Goal: Task Accomplishment & Management: Manage account settings

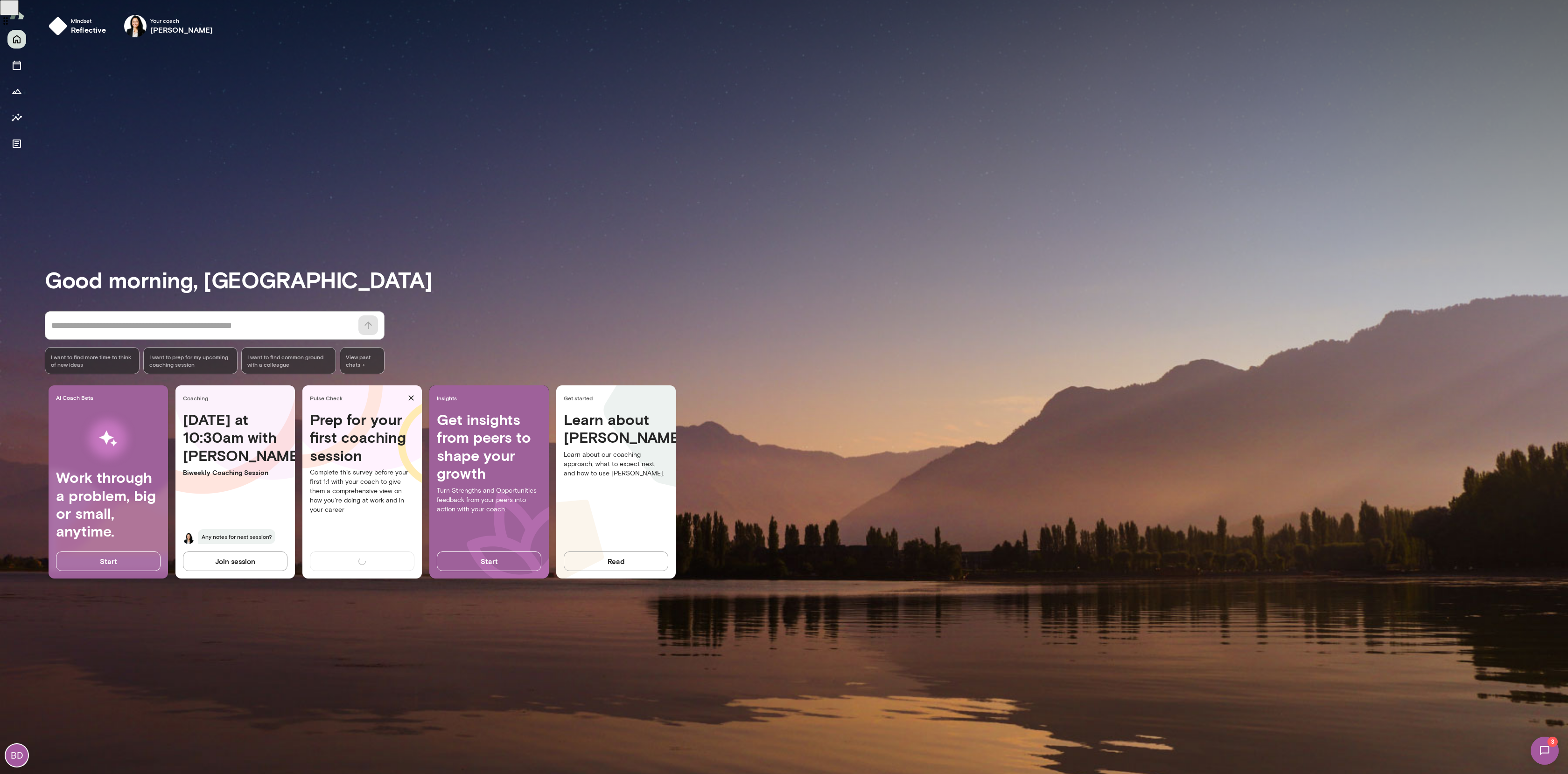
click at [1543, 759] on img at bounding box center [1544, 750] width 38 height 38
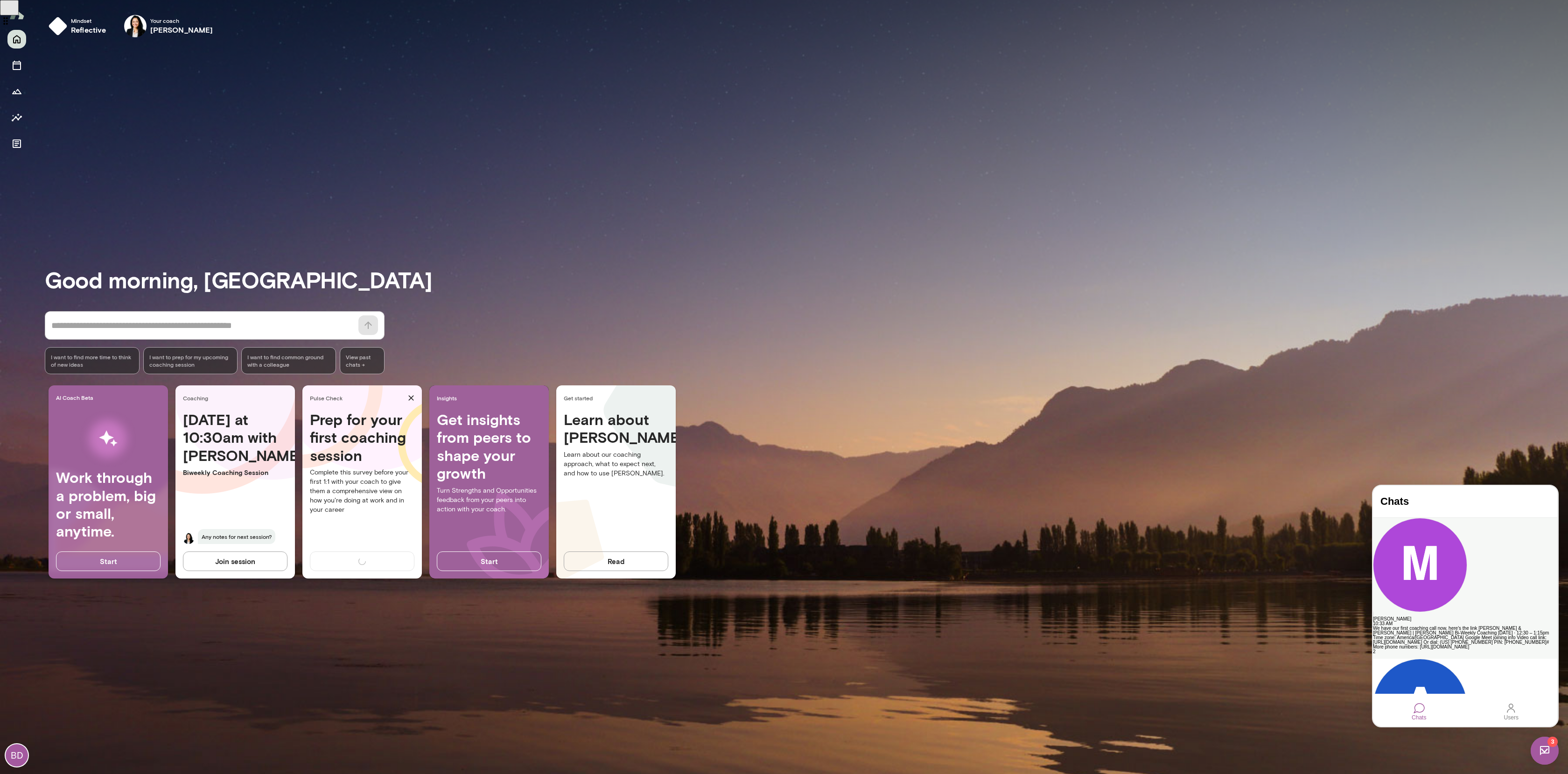
click at [1465, 617] on div "[PERSON_NAME]" at bounding box center [1465, 619] width 184 height 5
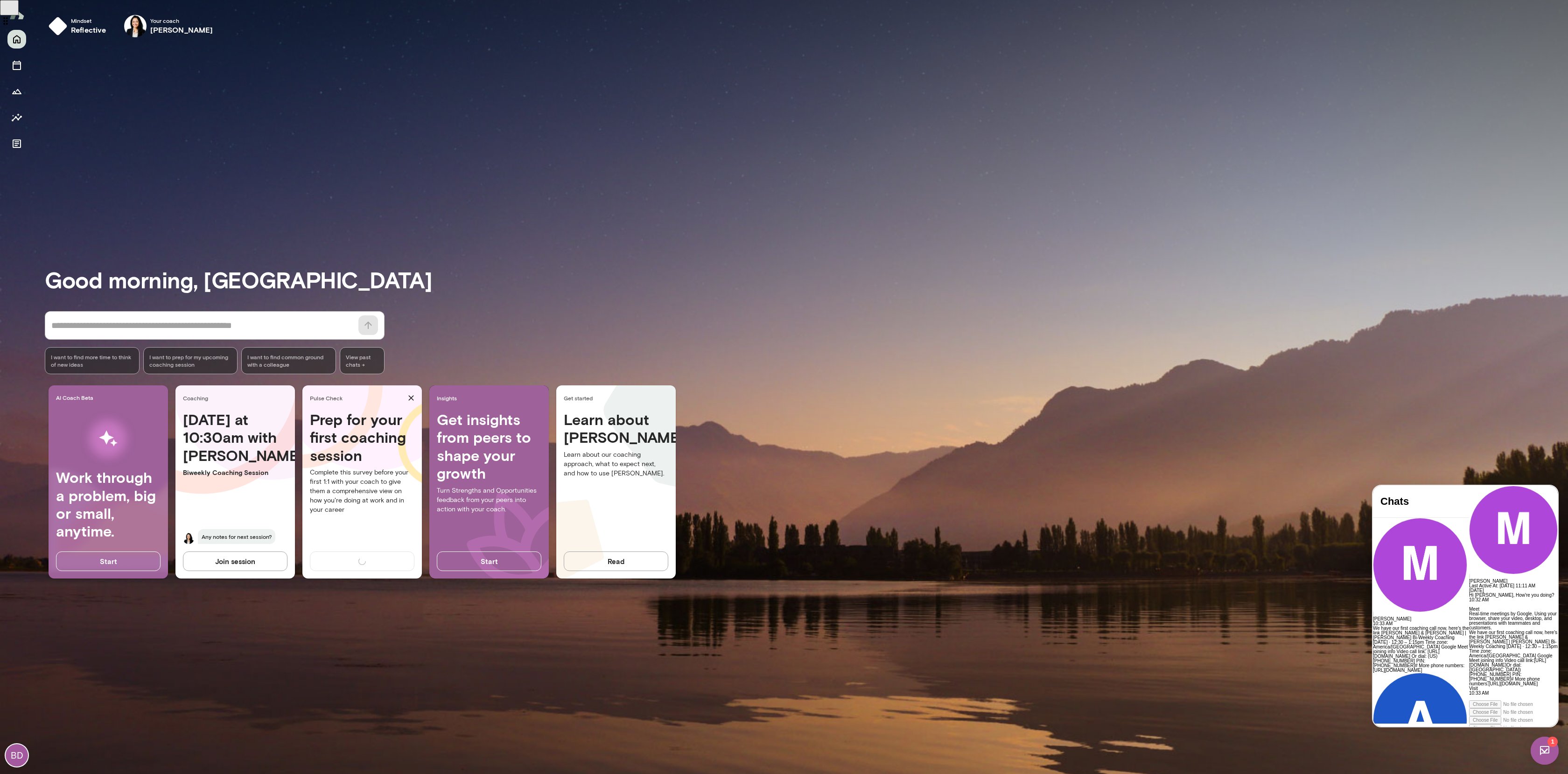
scroll to position [275, 0]
click at [122, 103] on div "Good morning, [PERSON_NAME] * ​ ​ I want to find more time to think of new idea…" at bounding box center [806, 409] width 1523 height 706
click at [16, 113] on icon "Insights" at bounding box center [17, 118] width 11 height 11
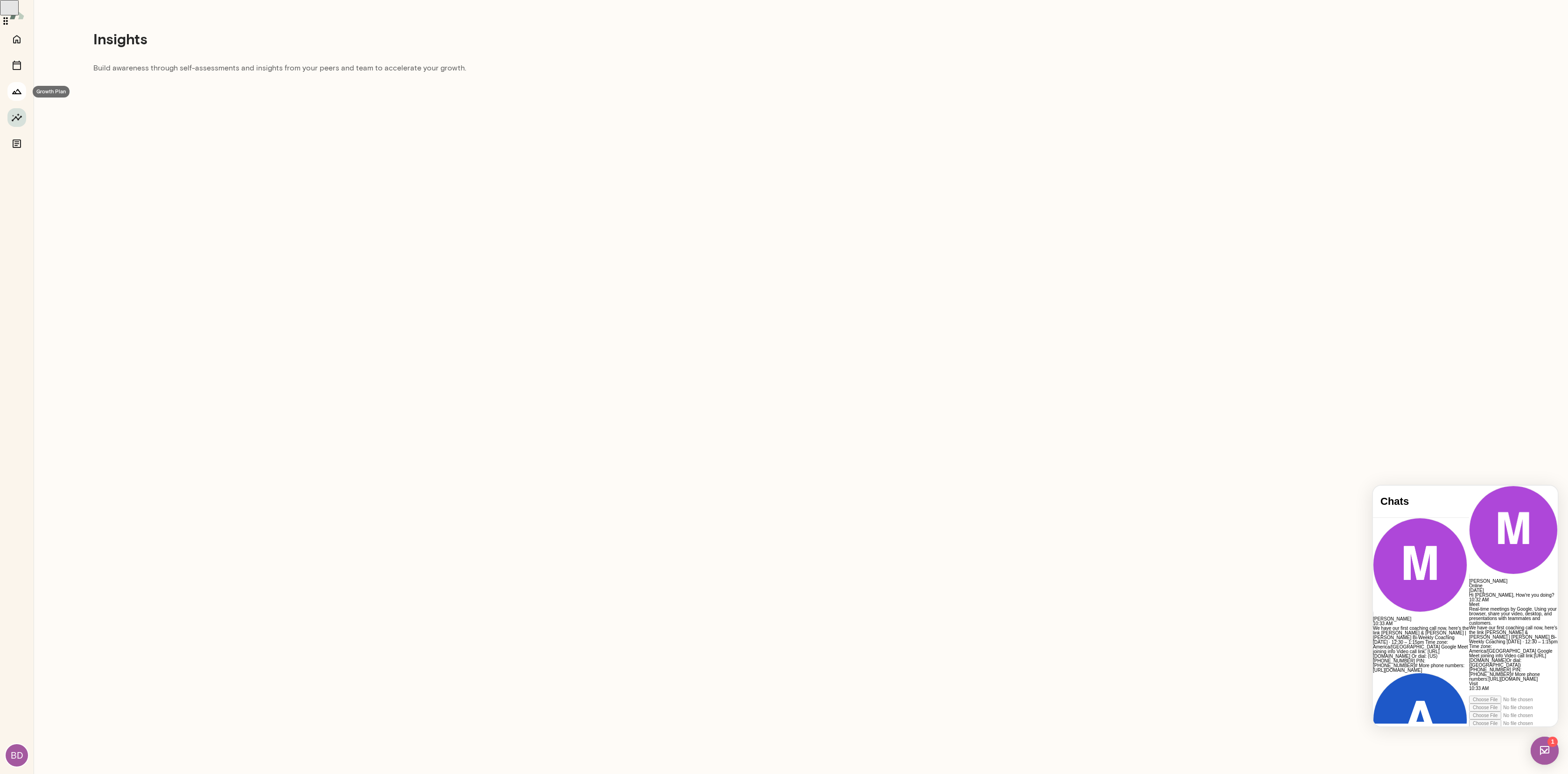
click at [17, 94] on icon "Growth Plan" at bounding box center [16, 91] width 9 height 5
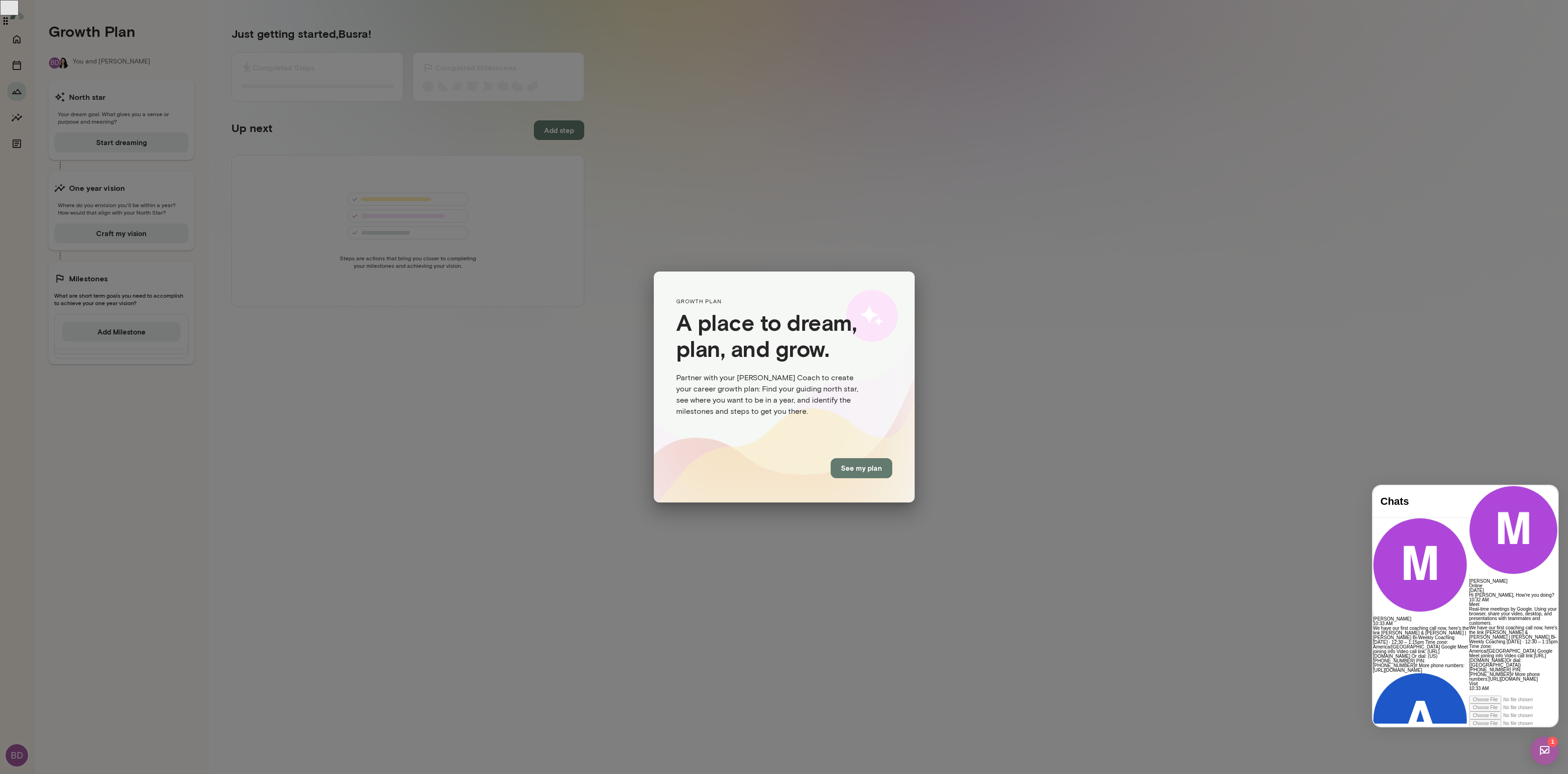
click at [872, 470] on button "See my plan" at bounding box center [861, 468] width 62 height 20
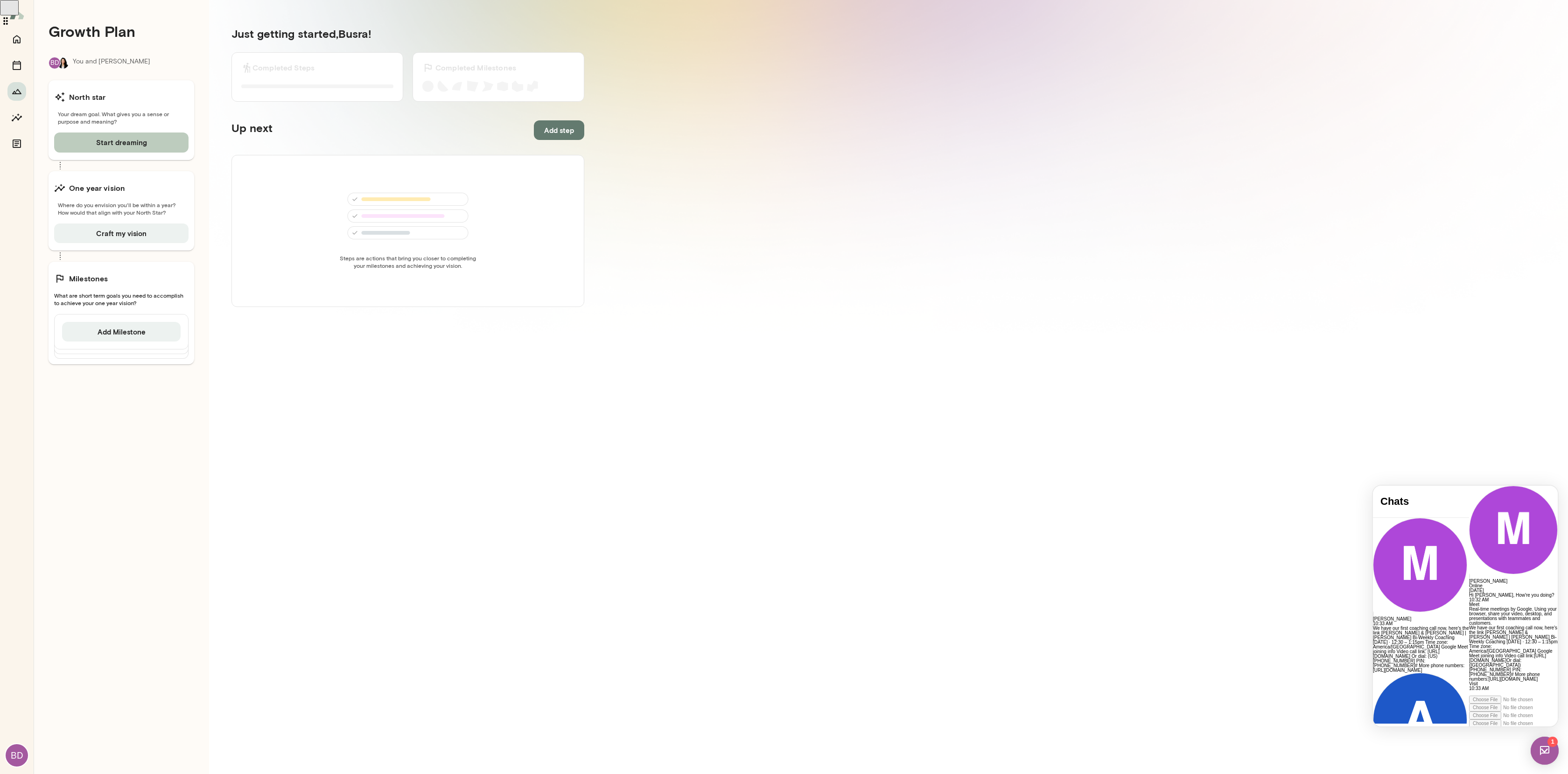
click at [104, 145] on button "Start dreaming" at bounding box center [120, 142] width 134 height 20
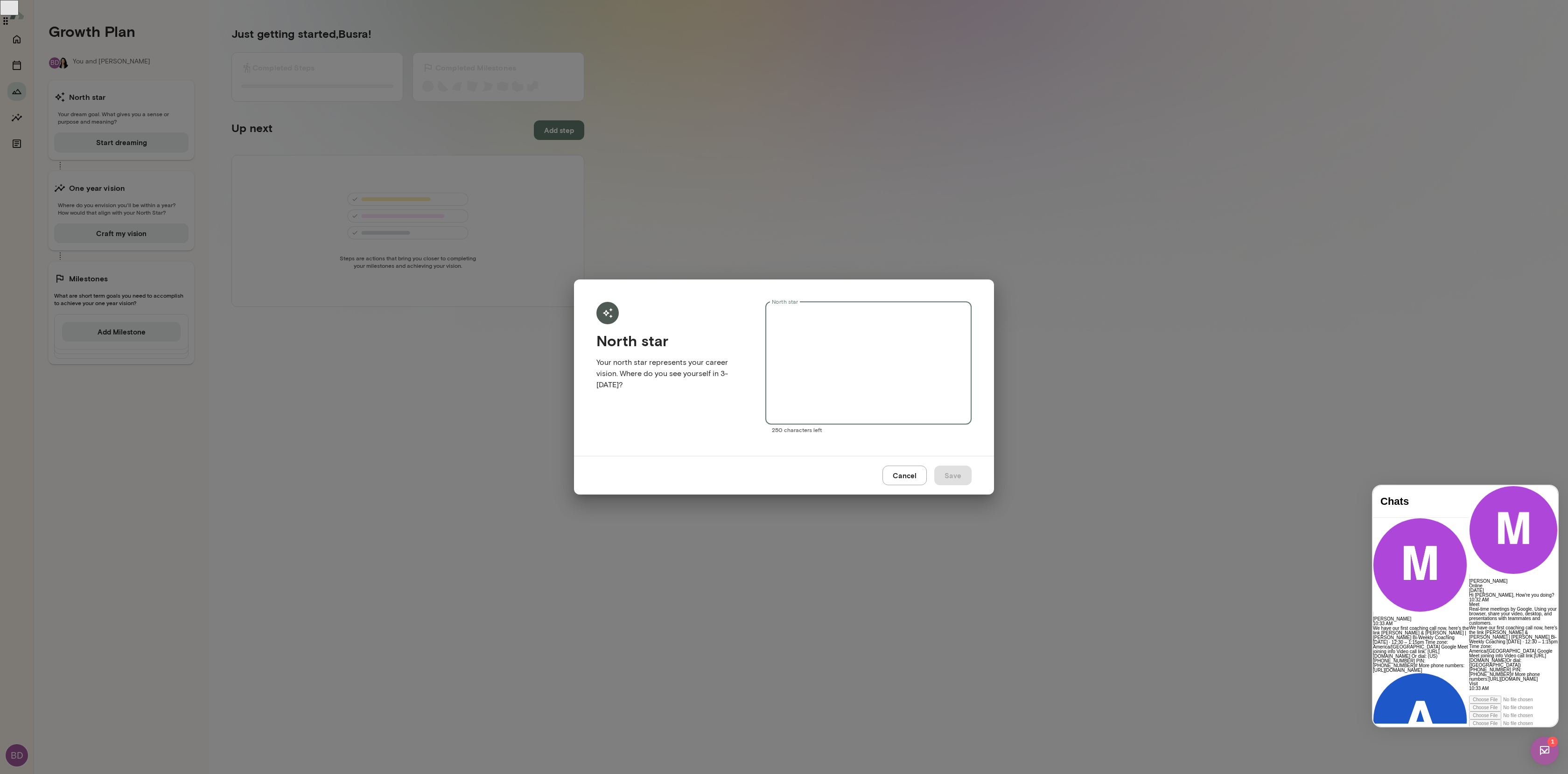
click at [819, 338] on textarea "North star" at bounding box center [868, 363] width 193 height 107
click at [904, 477] on button "Cancel" at bounding box center [904, 475] width 44 height 20
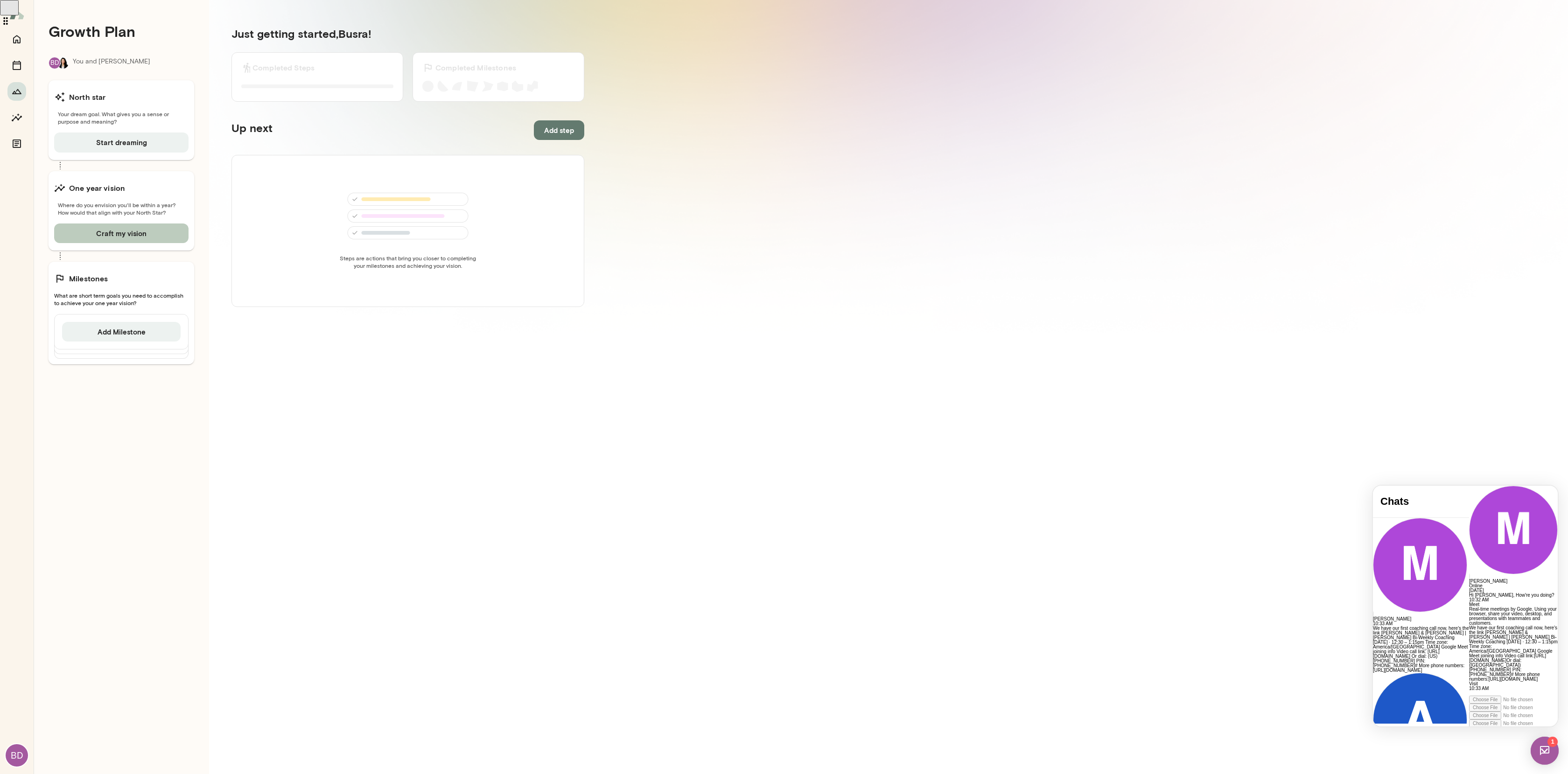
click at [151, 233] on button "Craft my vision" at bounding box center [120, 234] width 134 height 20
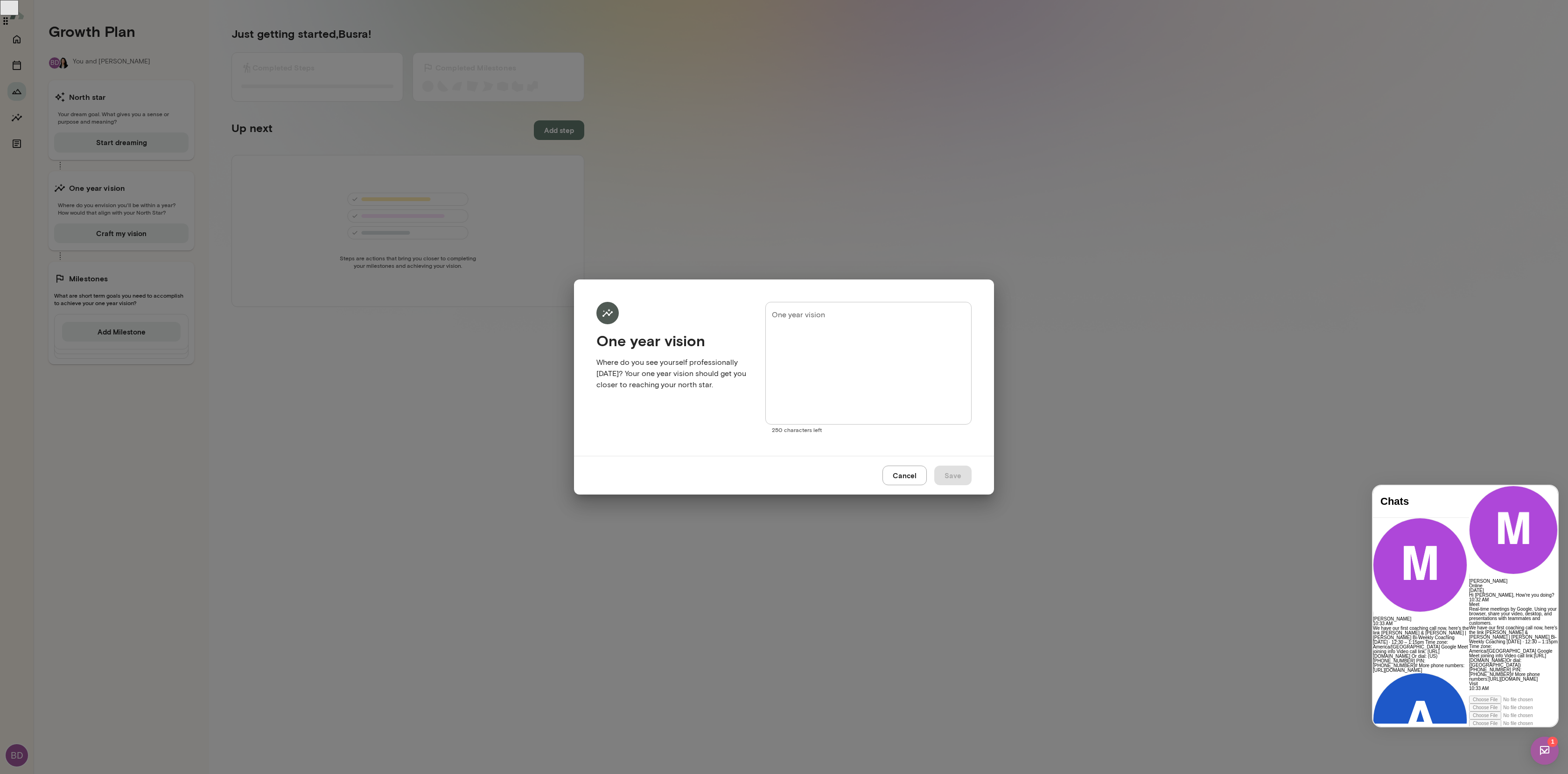
click at [918, 474] on button "Cancel" at bounding box center [904, 475] width 44 height 20
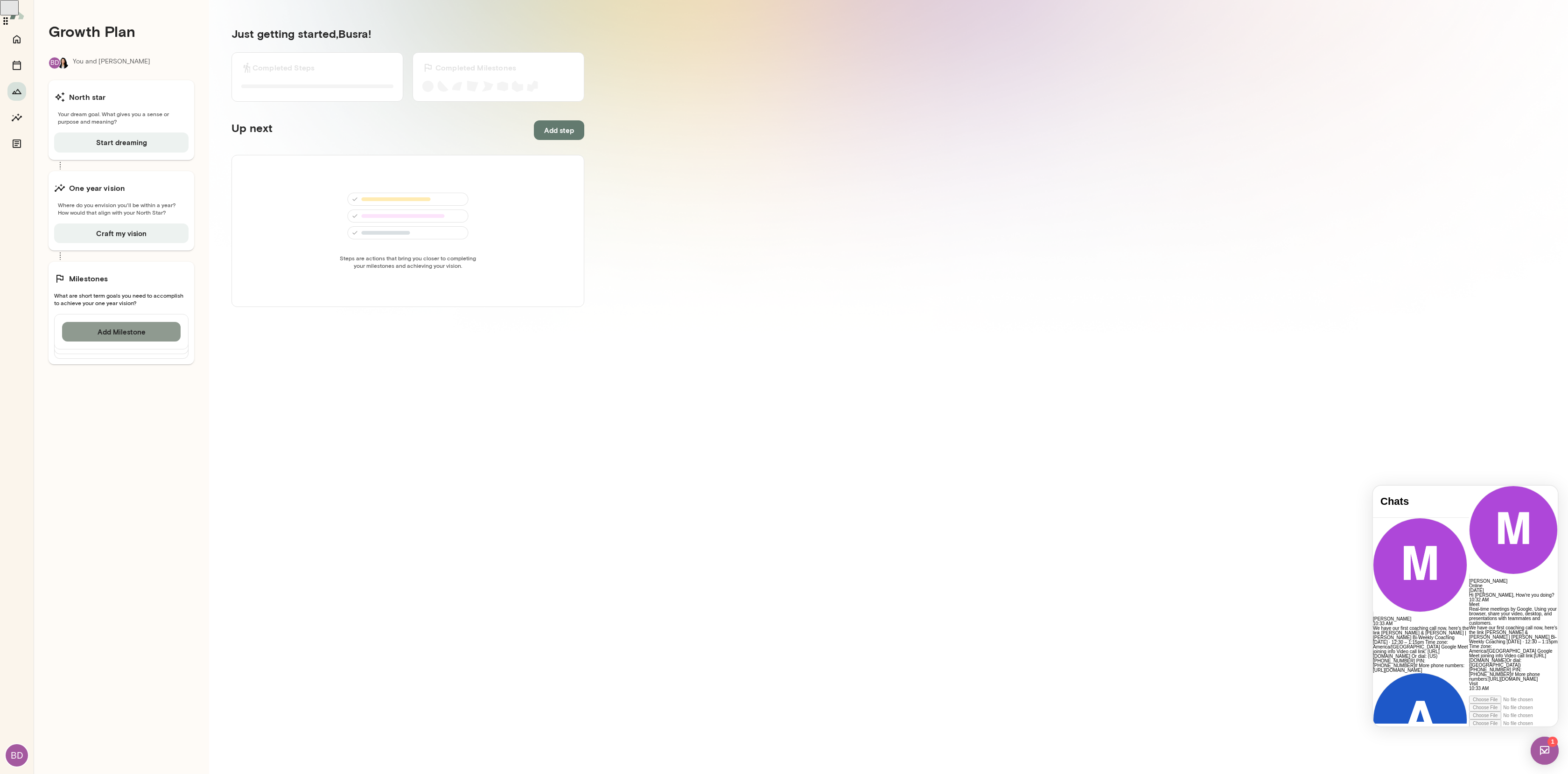
click at [143, 328] on button "Add Milestone" at bounding box center [121, 331] width 119 height 20
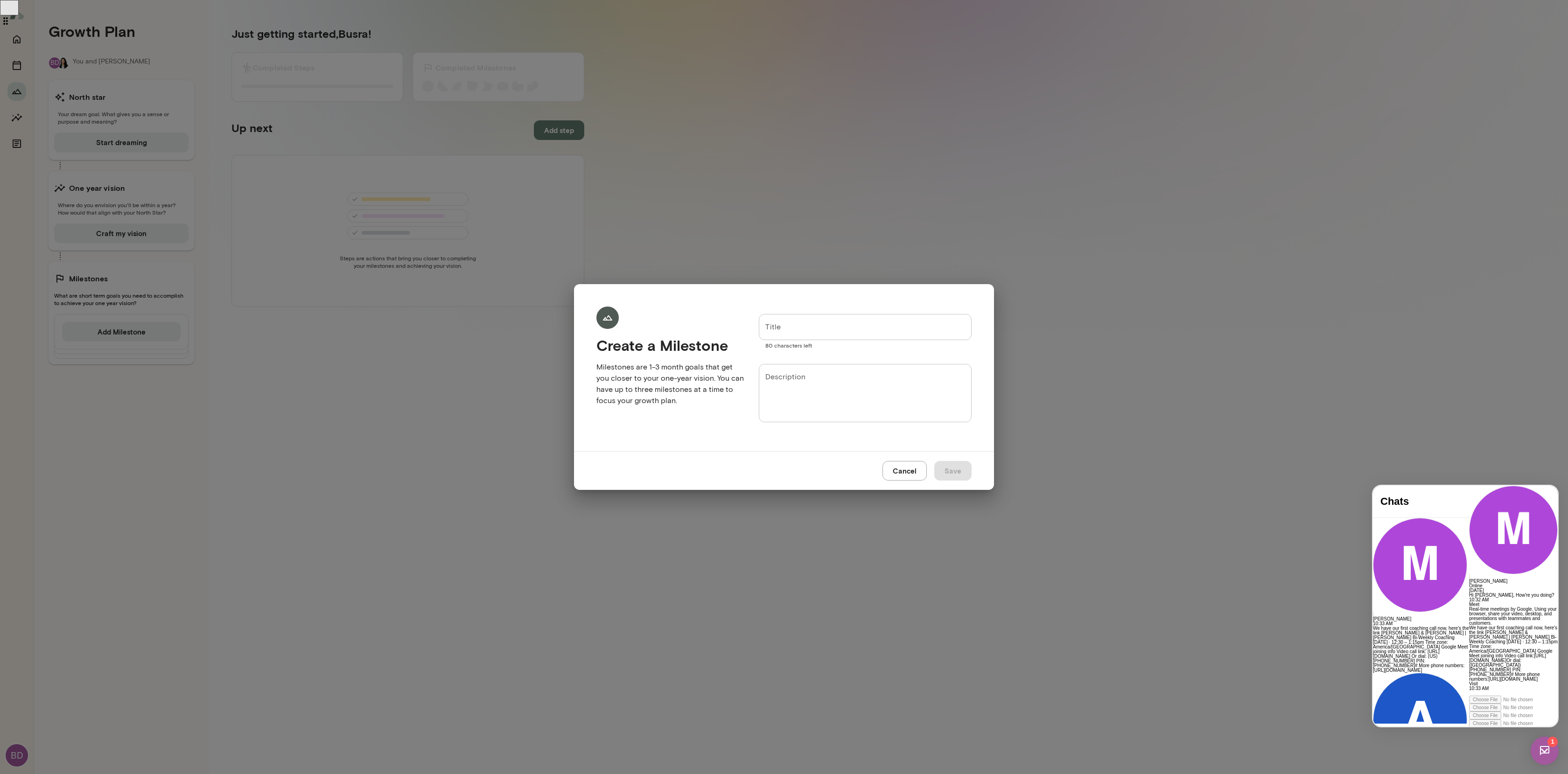
click at [911, 467] on button "Cancel" at bounding box center [904, 470] width 44 height 20
